Goal: Task Accomplishment & Management: Manage account settings

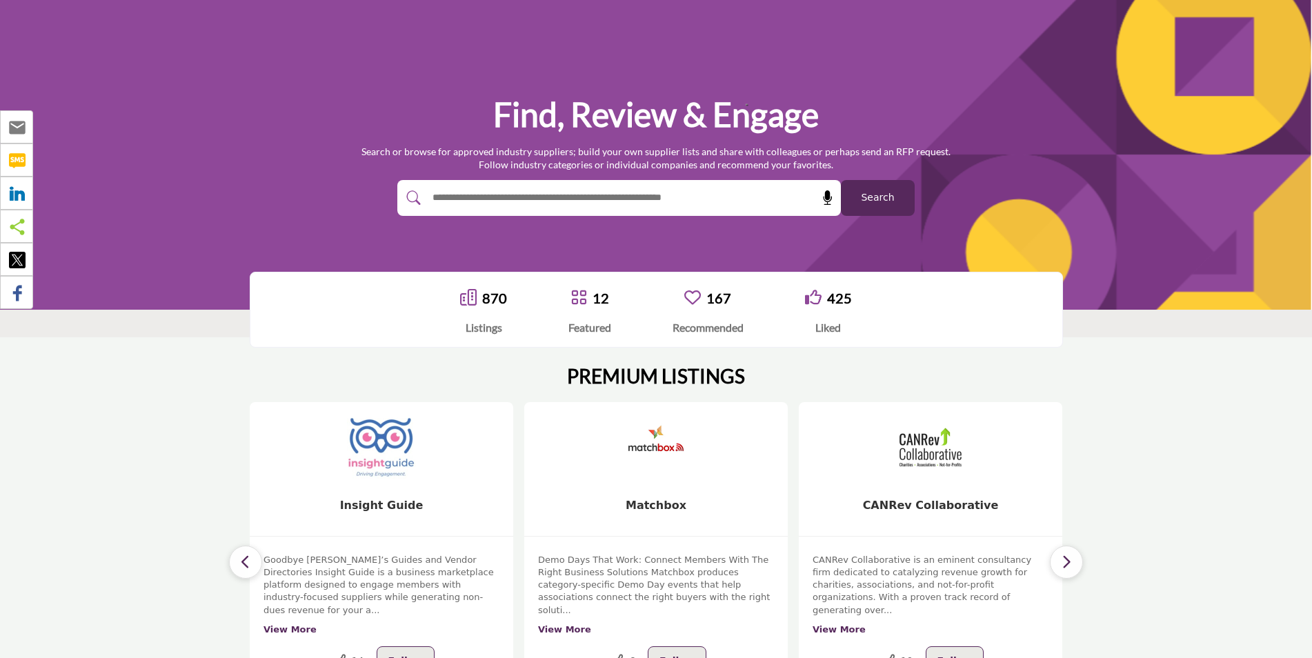
scroll to position [46, 0]
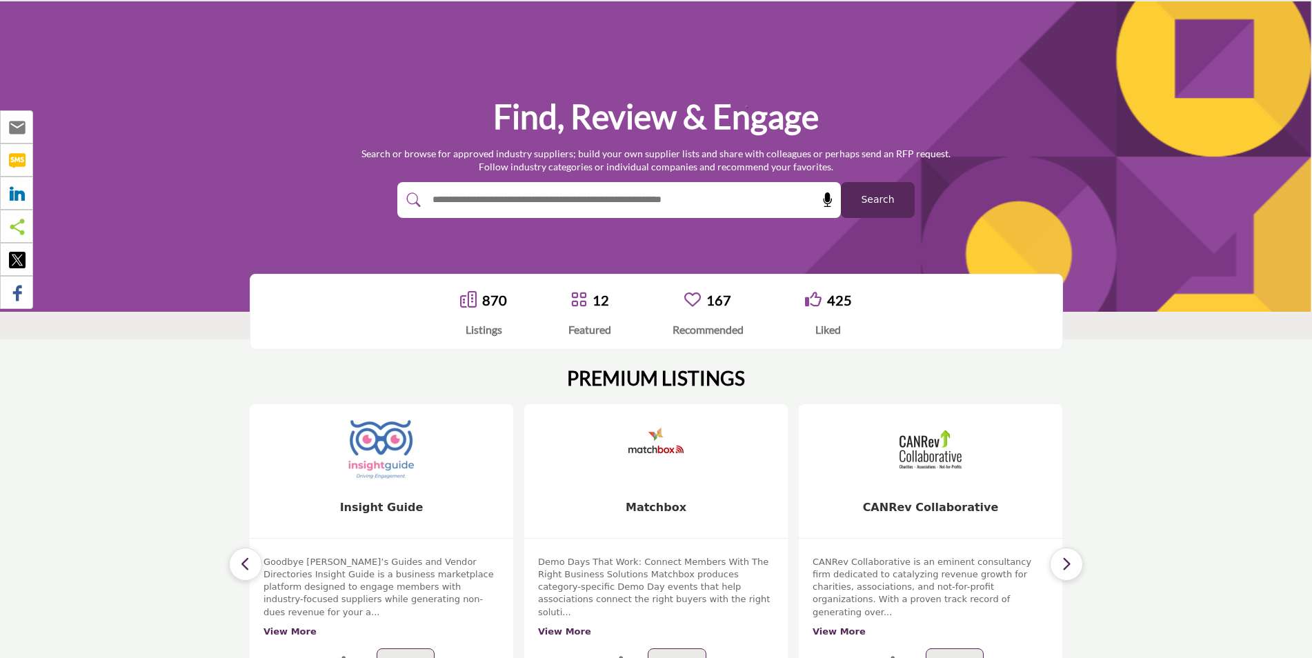
drag, startPoint x: 0, startPoint y: 0, endPoint x: 596, endPoint y: 202, distance: 629.1
click at [596, 202] on input "text" at bounding box center [589, 200] width 329 height 21
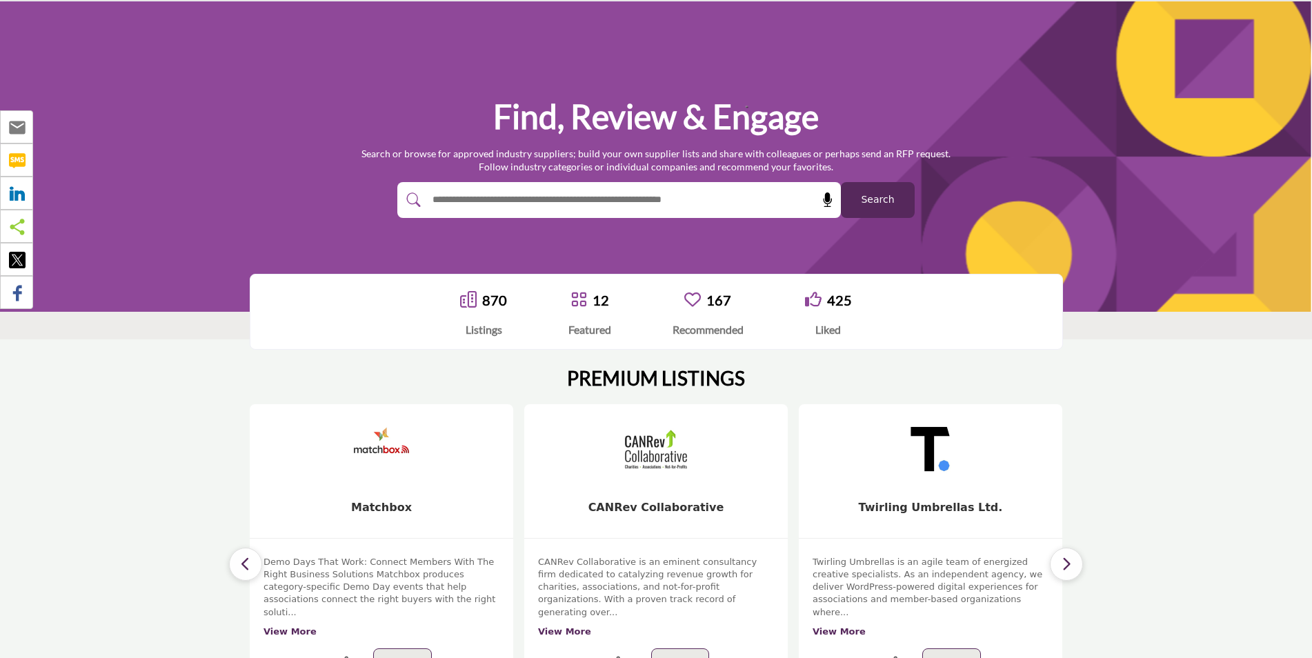
type input "****"
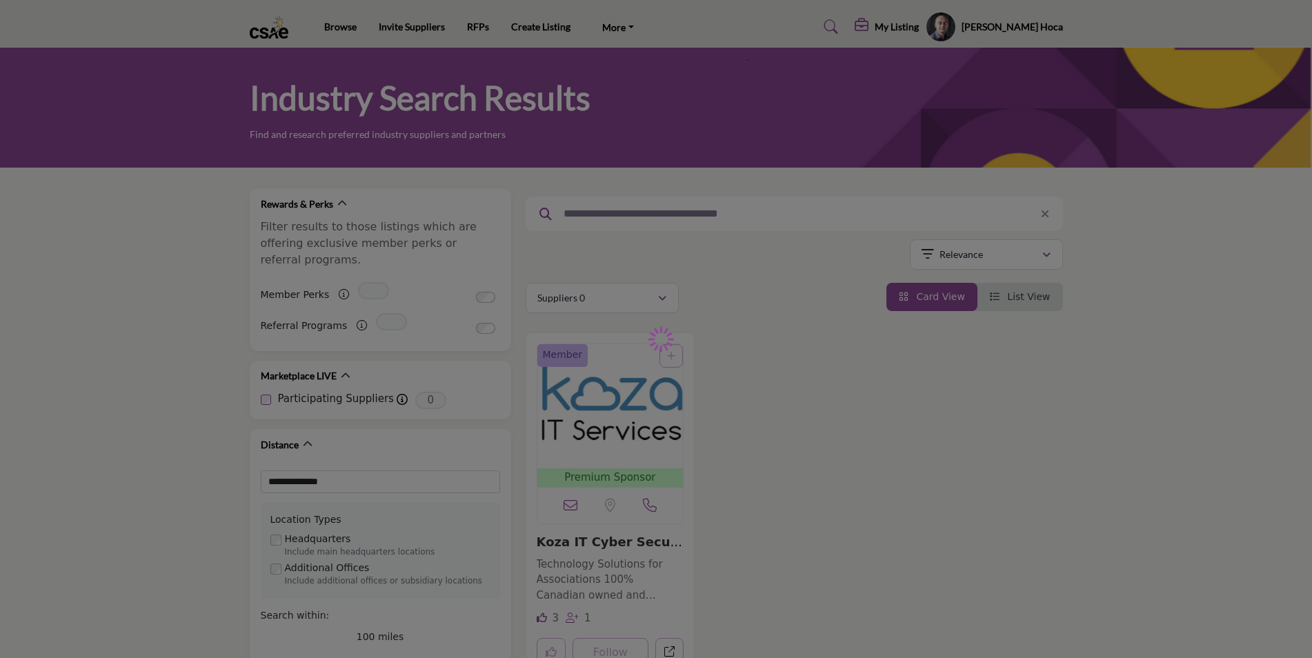
type input "****"
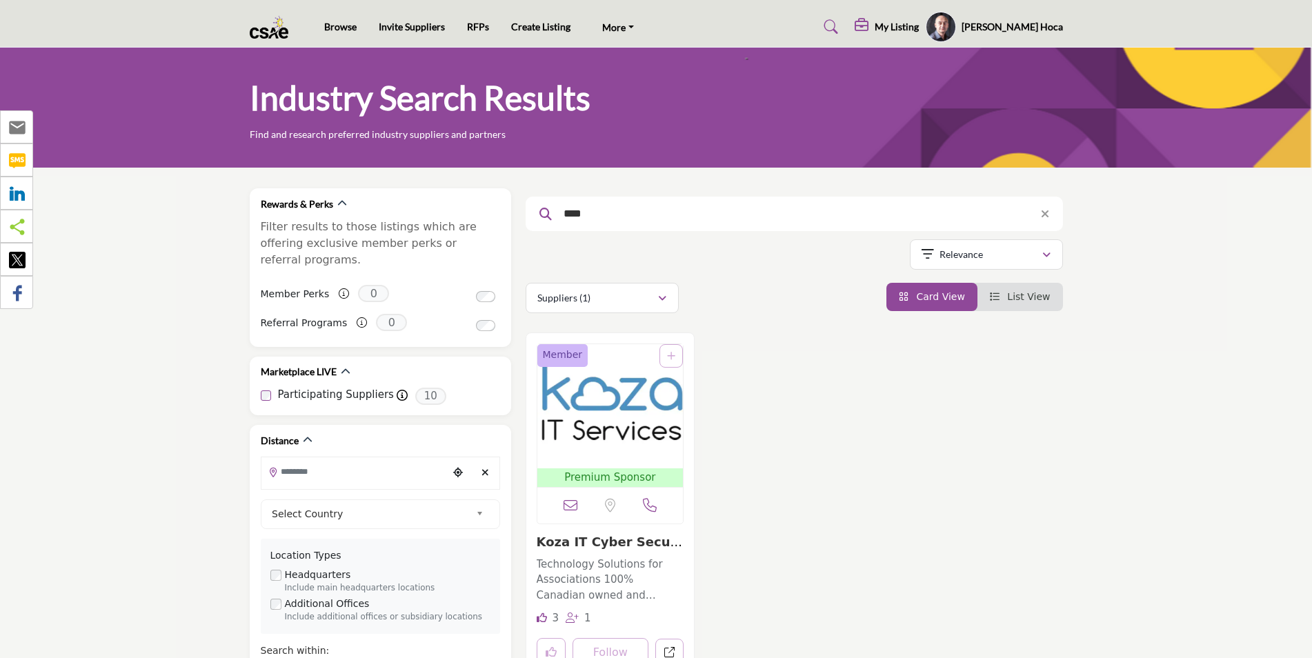
click at [1032, 27] on h5 "[PERSON_NAME] Hoca" at bounding box center [1011, 27] width 101 height 14
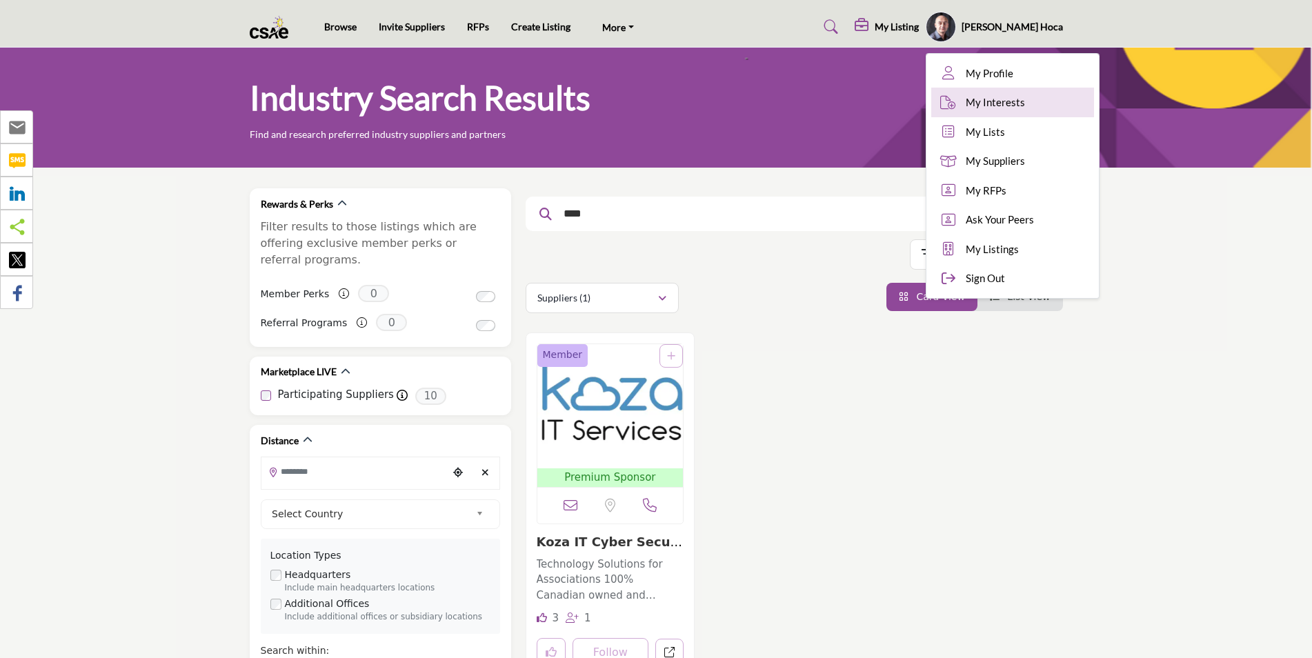
click at [1072, 104] on link "My Interests" at bounding box center [1012, 103] width 163 height 30
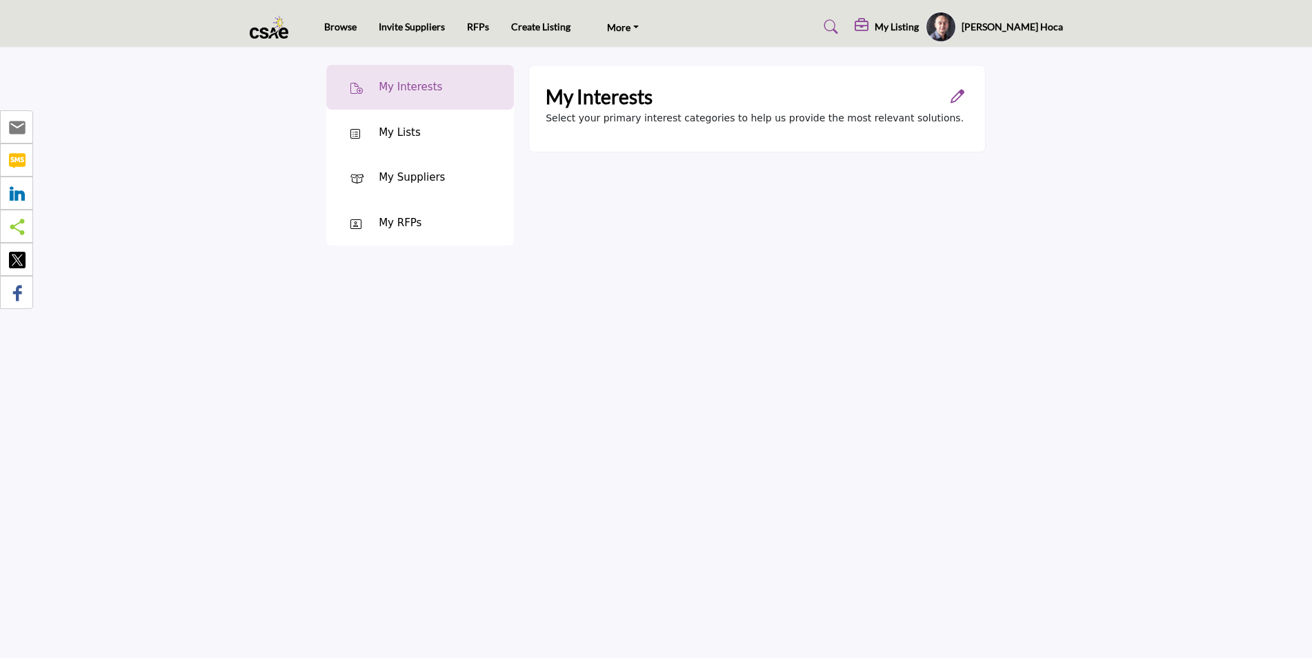
click at [436, 132] on div "My Lists" at bounding box center [420, 133] width 188 height 46
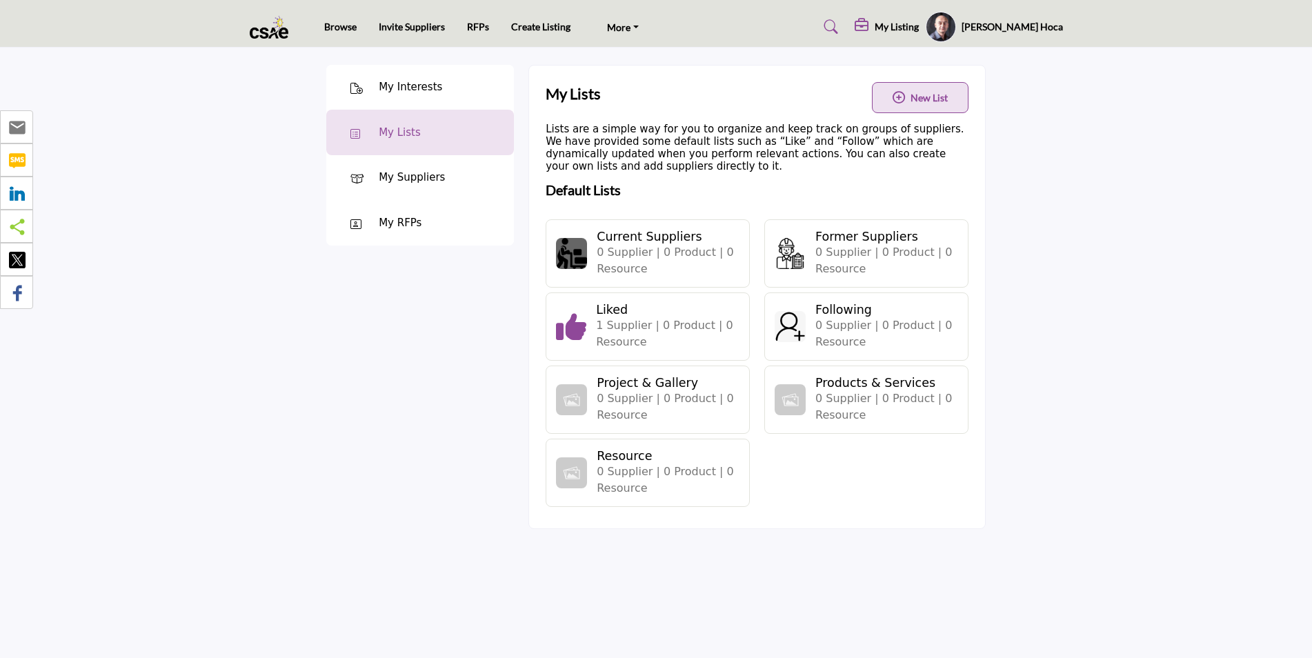
click at [562, 256] on img at bounding box center [571, 253] width 31 height 31
click at [369, 185] on div "My Suppliers" at bounding box center [420, 178] width 188 height 46
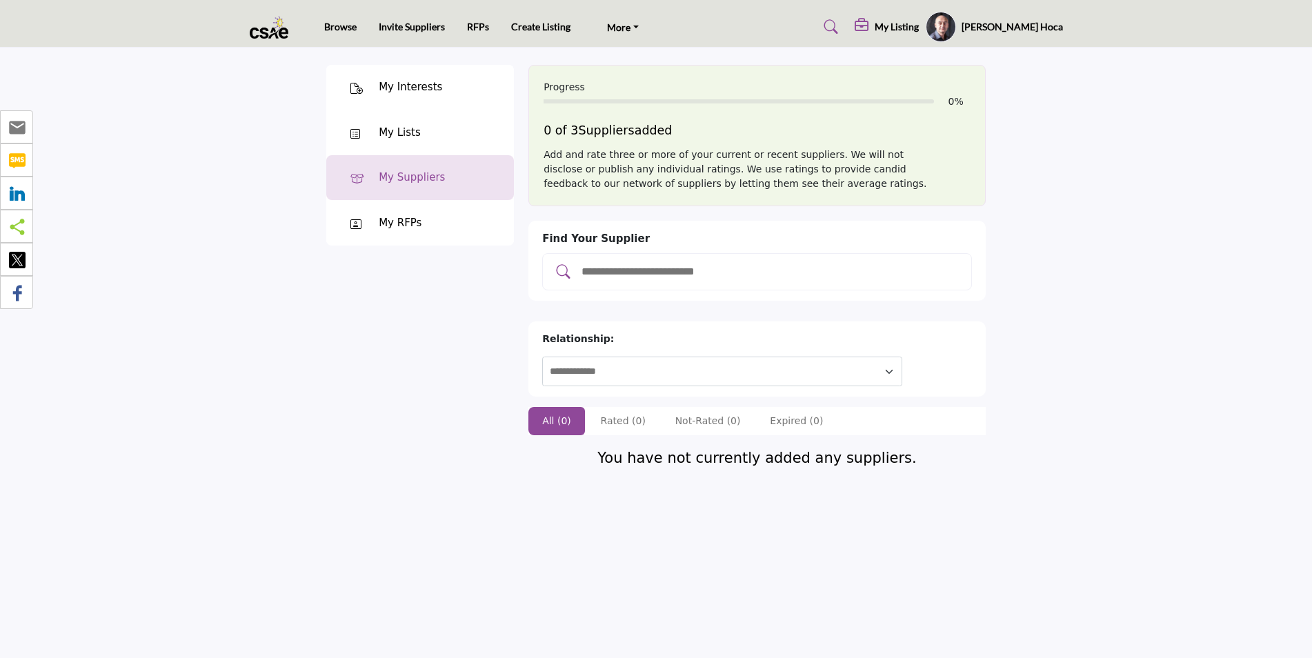
click at [383, 217] on div "My RFPs" at bounding box center [400, 223] width 43 height 16
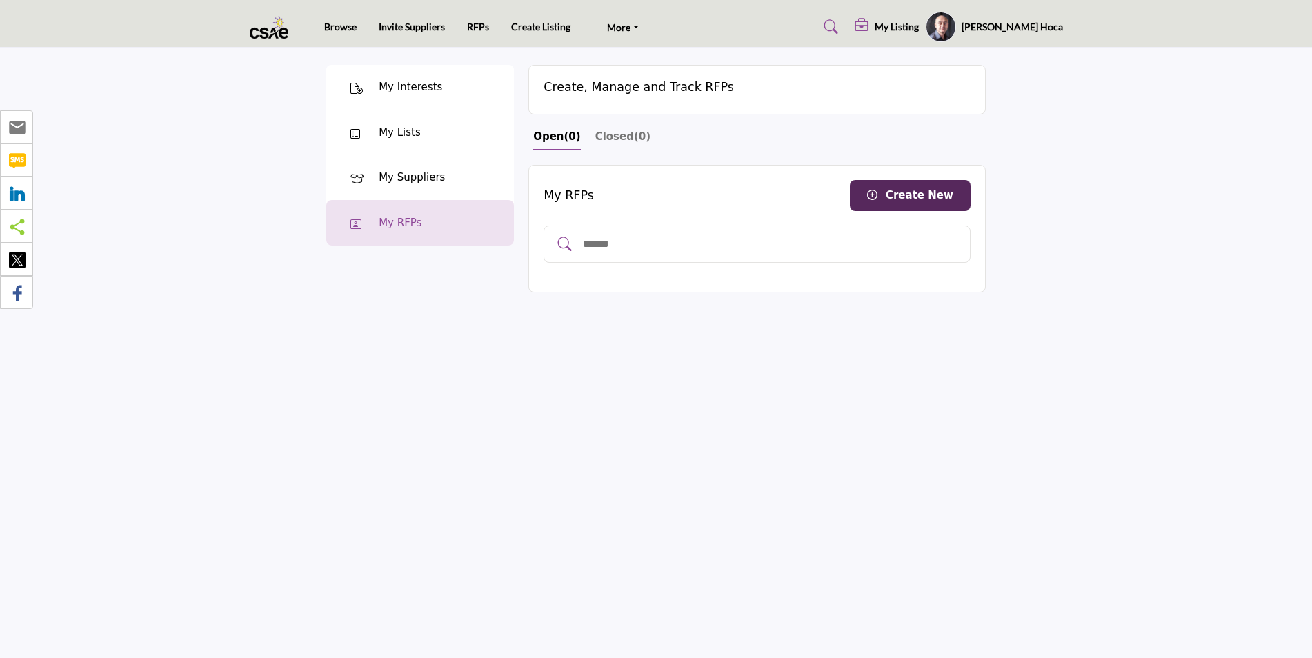
click at [409, 79] on div "My Interests" at bounding box center [420, 88] width 188 height 46
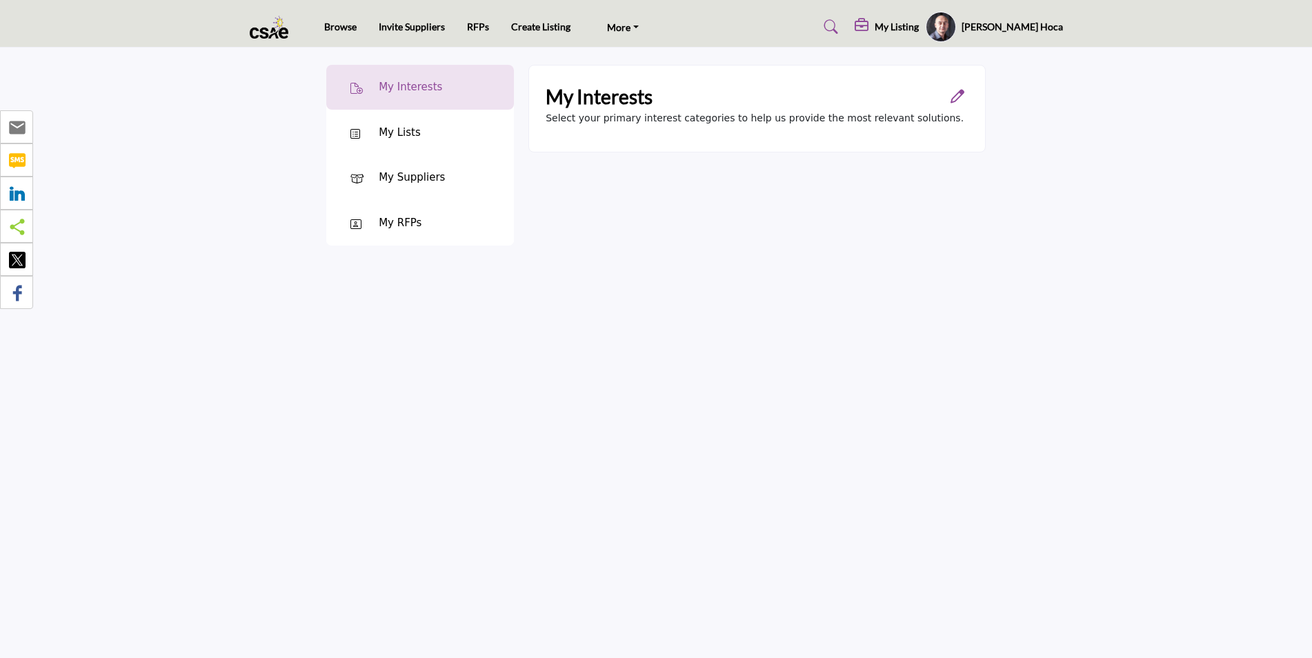
click at [1019, 26] on h5 "[PERSON_NAME] Hoca" at bounding box center [1011, 27] width 101 height 14
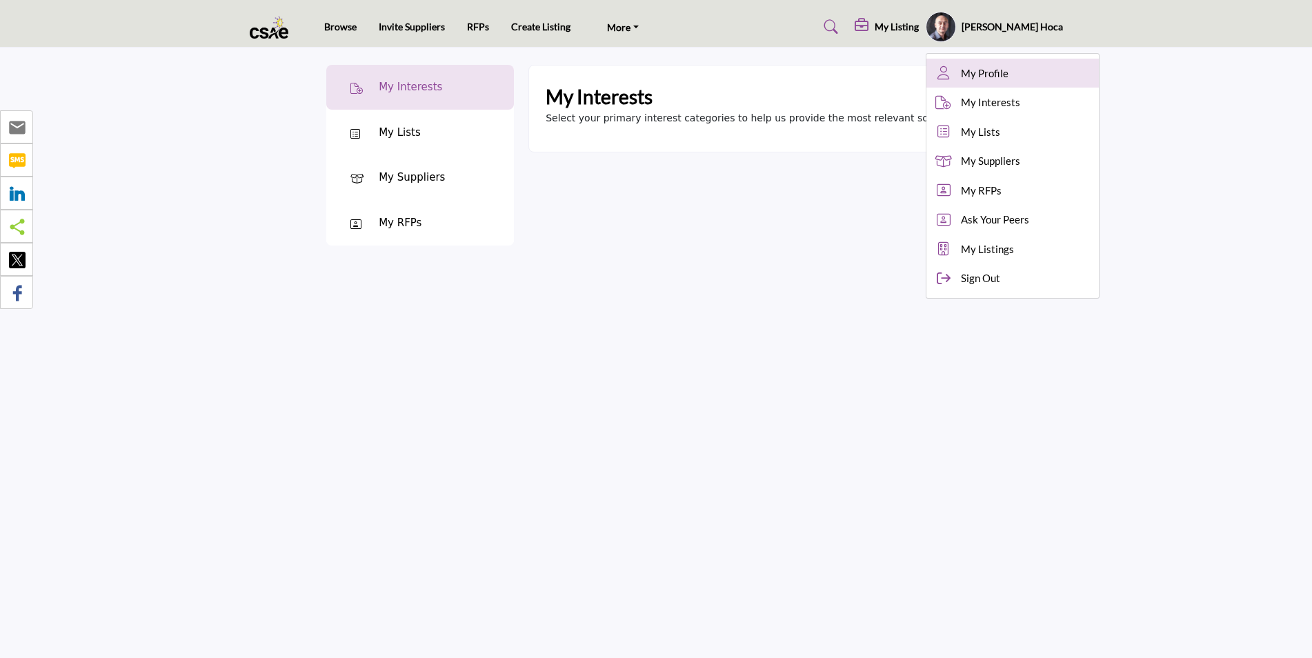
click at [1008, 66] on span "My Profile" at bounding box center [985, 74] width 48 height 16
